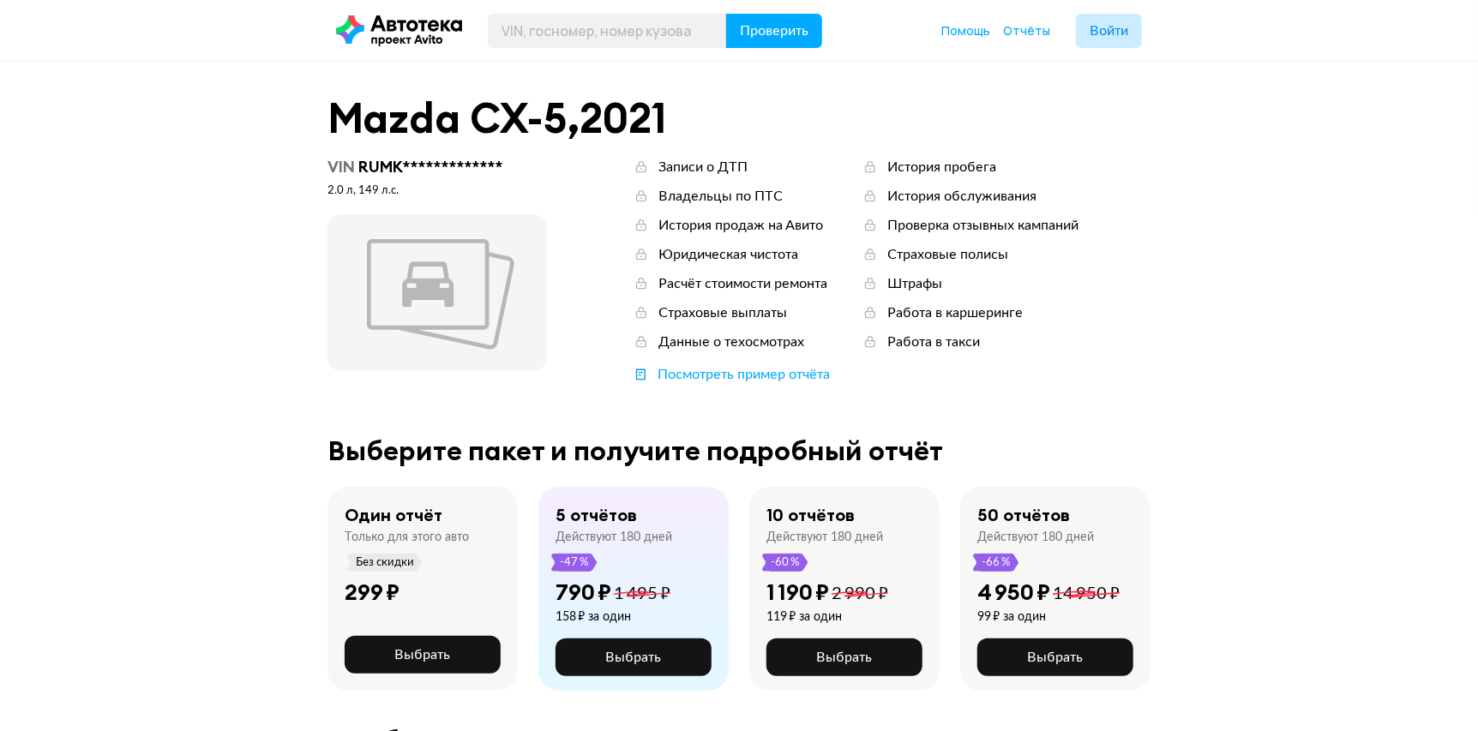
click at [691, 48] on header "Проверить Помощь Отчёты Войти" at bounding box center [739, 30] width 1478 height 61
click at [706, 41] on input "text" at bounding box center [607, 31] width 239 height 34
paste input "Е156НТ763"
type input "Е156НТ763"
click at [769, 40] on button "Проверить" at bounding box center [774, 31] width 96 height 34
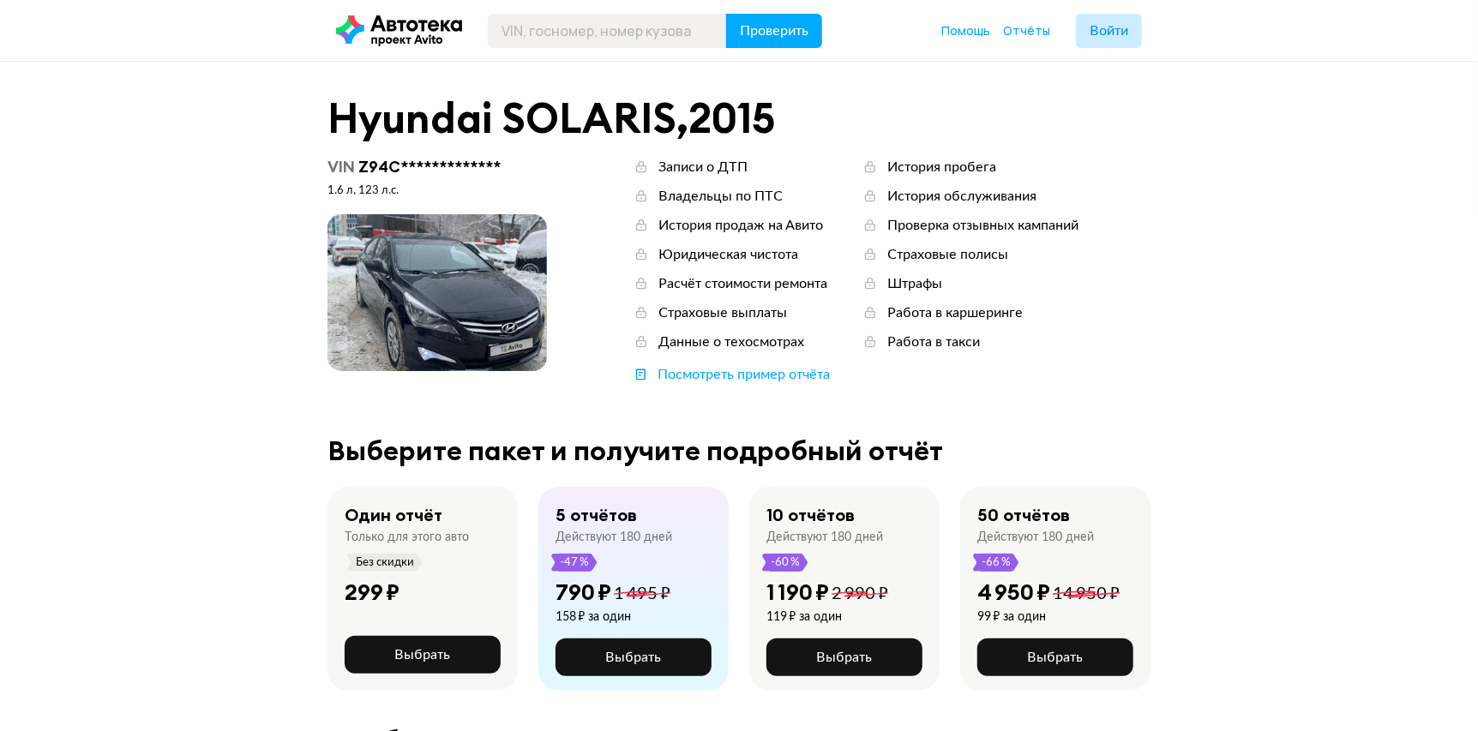
click at [675, 50] on header "Проверить Помощь Отчёты Войти" at bounding box center [739, 30] width 1478 height 61
click at [687, 32] on input "text" at bounding box center [607, 31] width 239 height 34
paste input "У422РВ198"
type input "У422РВ198"
click at [780, 40] on button "Проверить" at bounding box center [774, 31] width 96 height 34
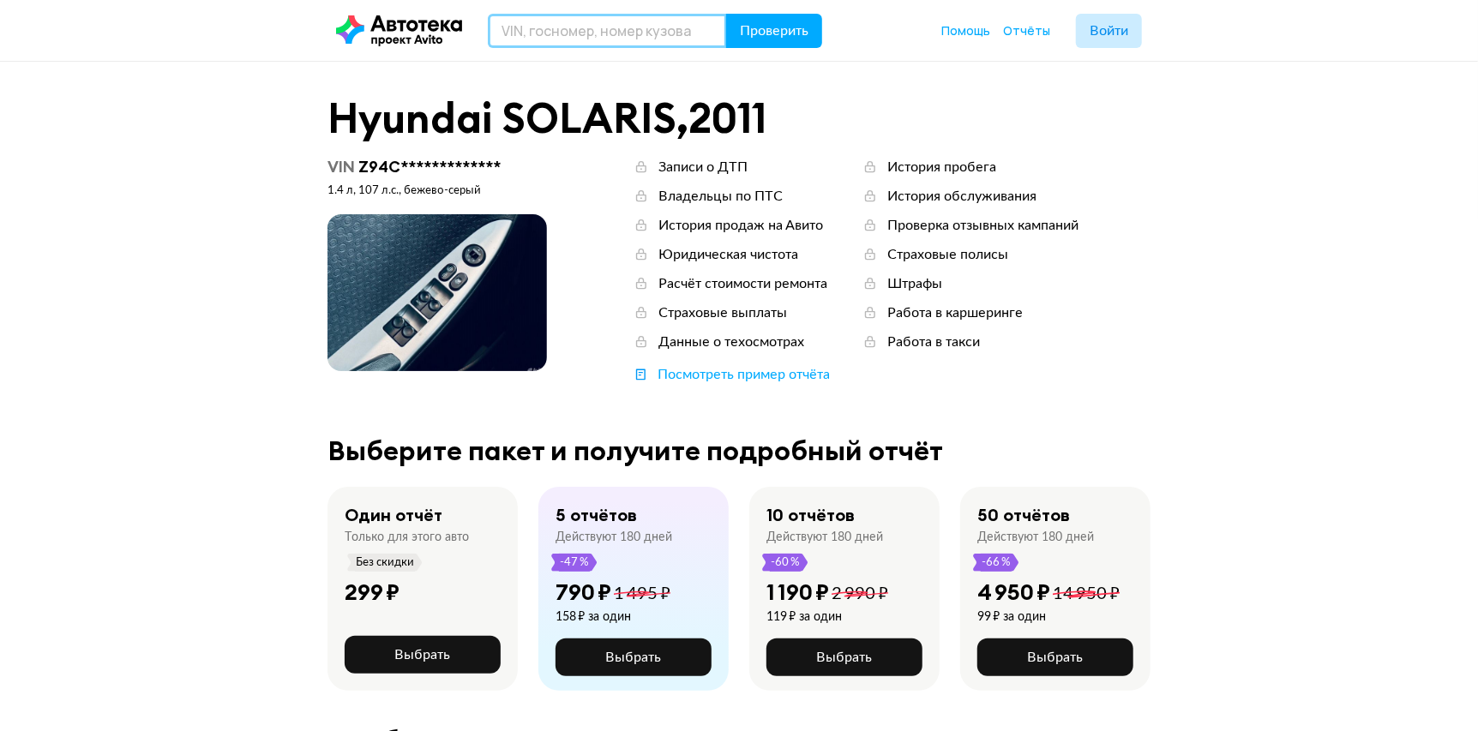
click at [552, 32] on input "text" at bounding box center [607, 31] width 239 height 34
paste input "М607АВ799"
type input "М607АВ799"
click at [775, 26] on span "Проверить" at bounding box center [774, 31] width 69 height 14
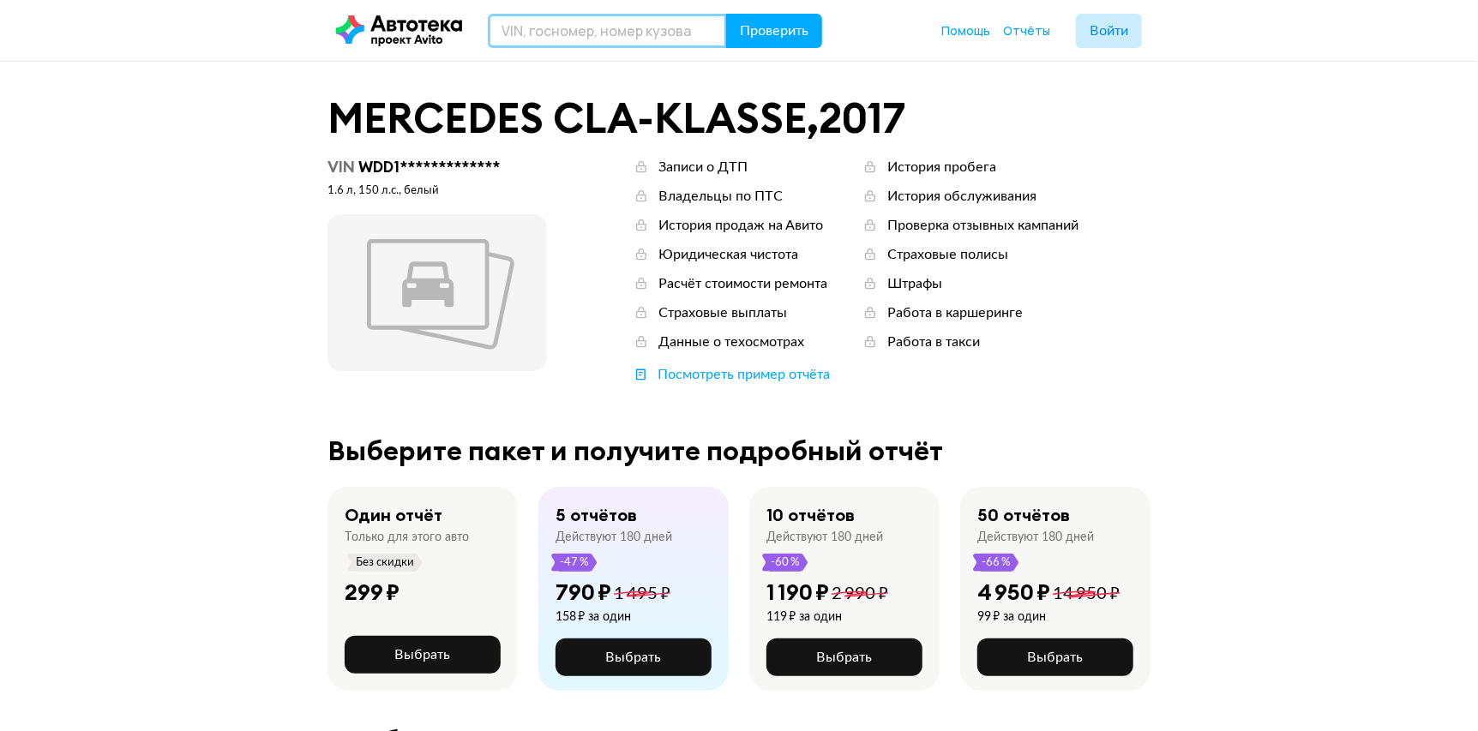
click at [545, 33] on input "text" at bounding box center [607, 31] width 239 height 34
paste input "Т466НР198"
type input "Т466НР198"
click at [811, 45] on button "Проверить" at bounding box center [774, 31] width 96 height 34
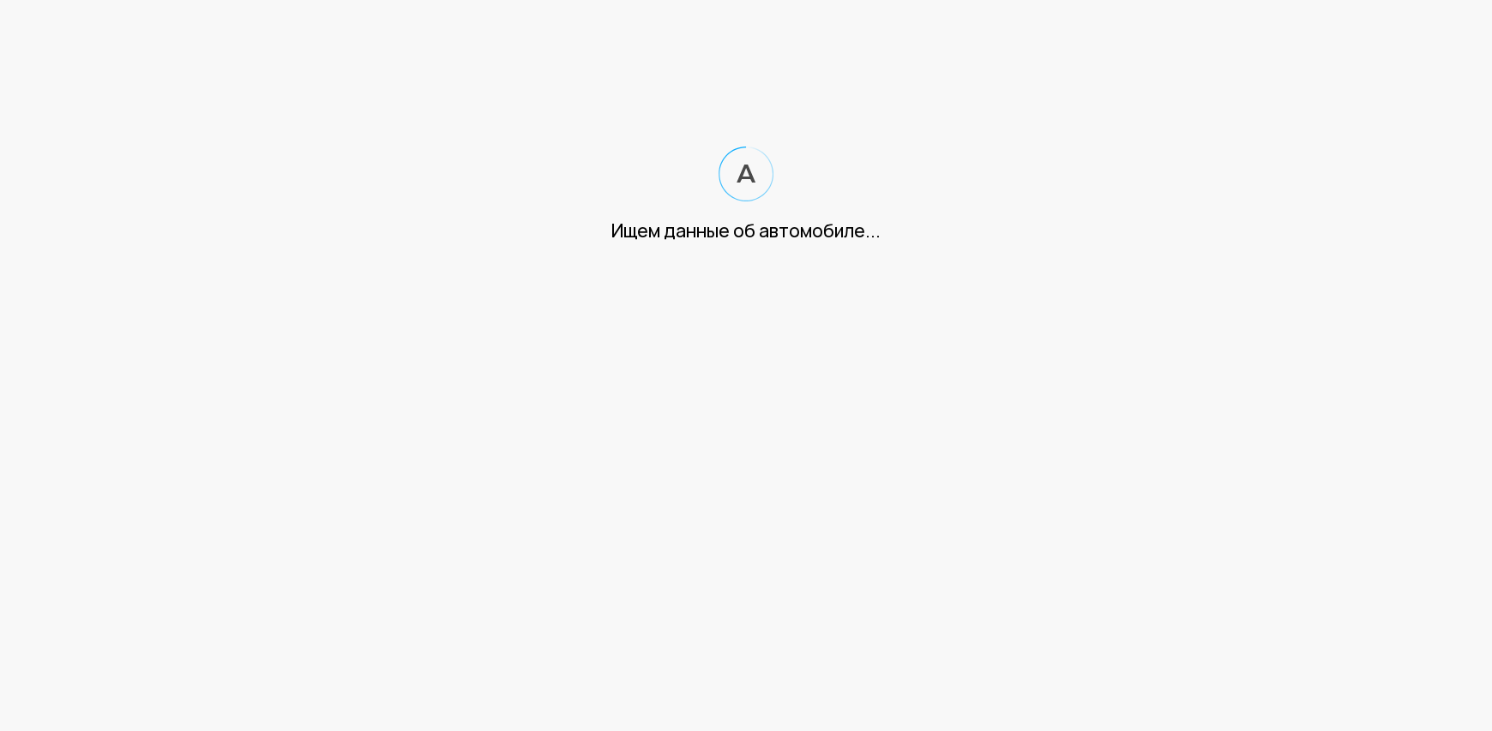
click at [798, 33] on html "Ищем данные об автомобиле..." at bounding box center [746, 138] width 1492 height 277
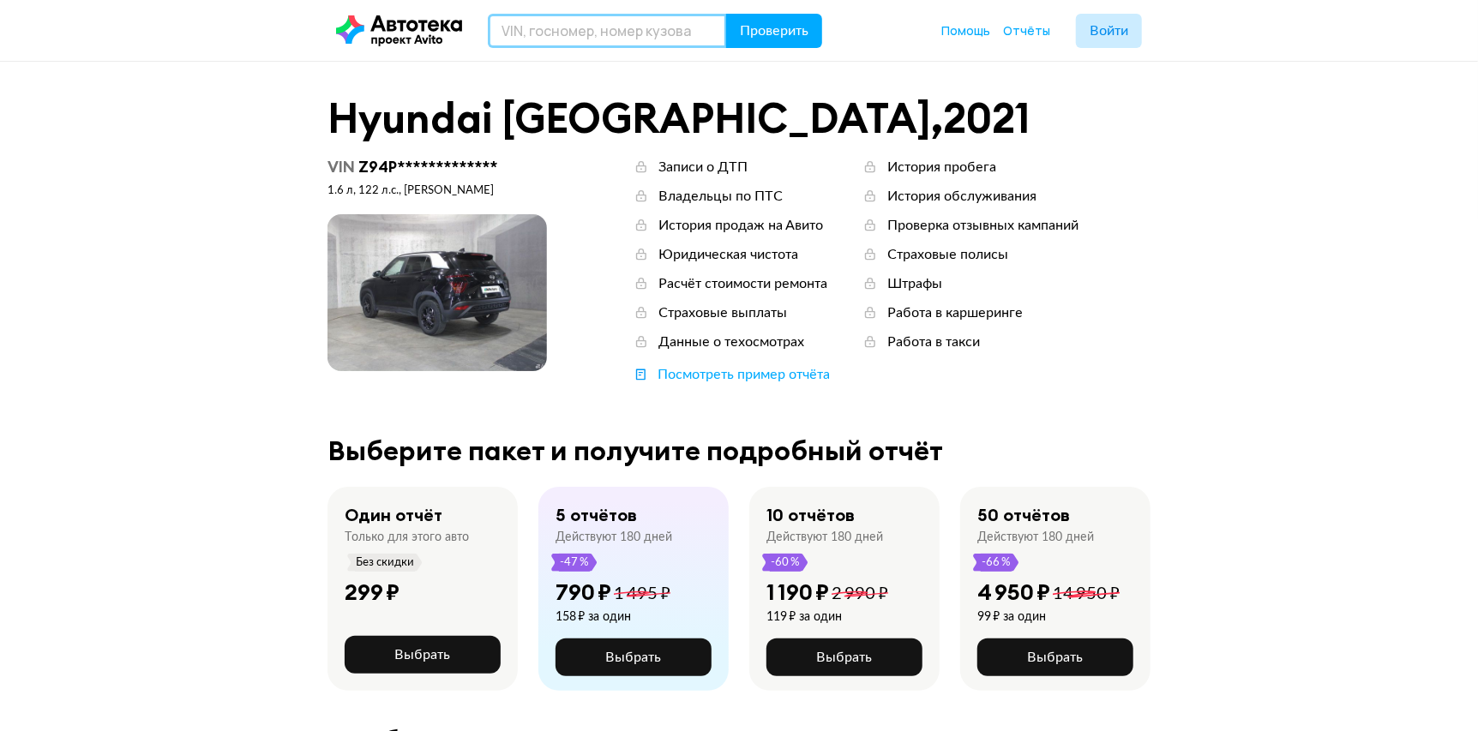
click at [609, 27] on input "text" at bounding box center [607, 31] width 239 height 34
paste input "Z94PB814BNR007657"
type input "Z94PB814BNR007657"
click at [812, 44] on button "Проверить" at bounding box center [774, 31] width 96 height 34
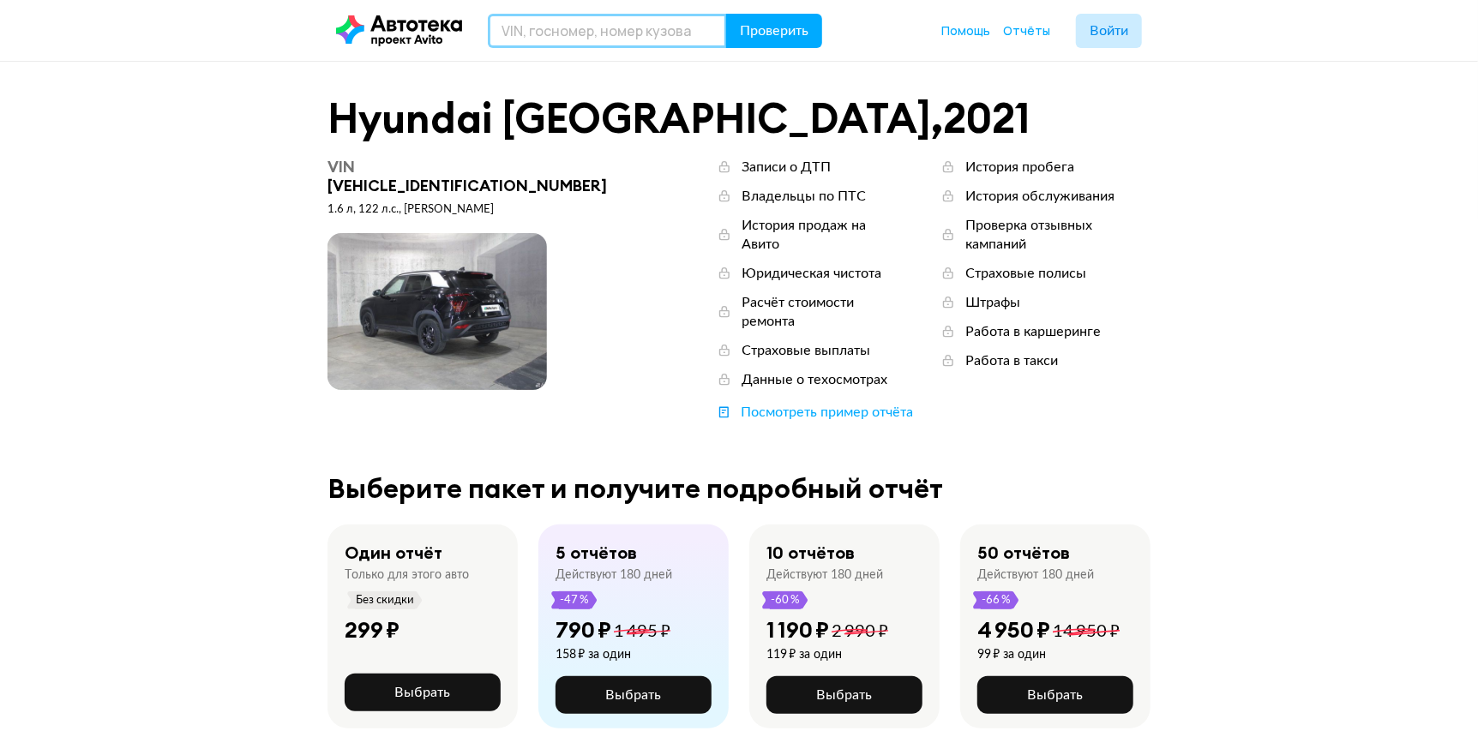
click at [598, 33] on input "text" at bounding box center [607, 31] width 239 height 34
paste input "А795АЕ147"
type input "А795АЕ147"
click at [772, 31] on span "Проверить" at bounding box center [774, 31] width 69 height 14
click at [324, 12] on header "Проверить Помощь Отчёты Войти" at bounding box center [739, 30] width 1478 height 61
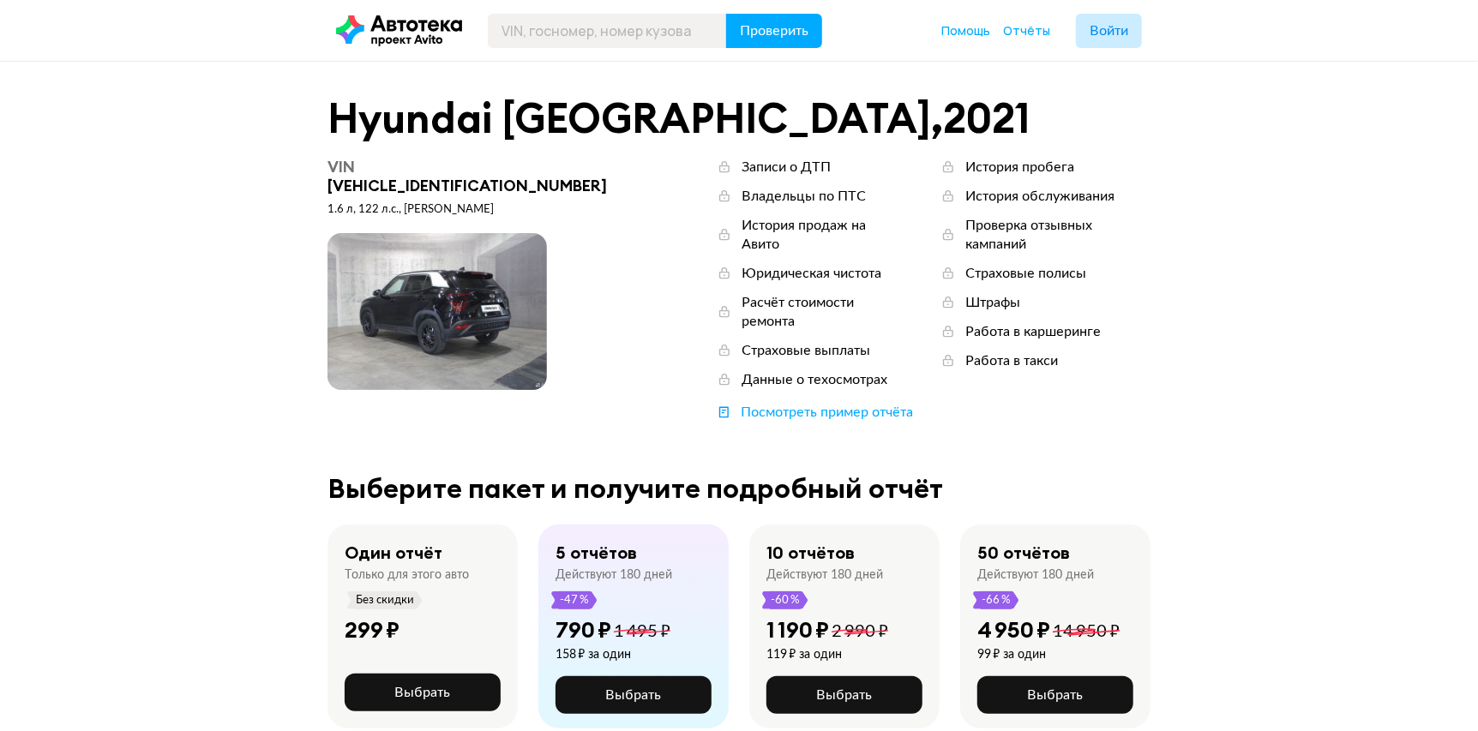
click at [394, 43] on icon at bounding box center [399, 30] width 126 height 31
